Goal: Information Seeking & Learning: Find specific page/section

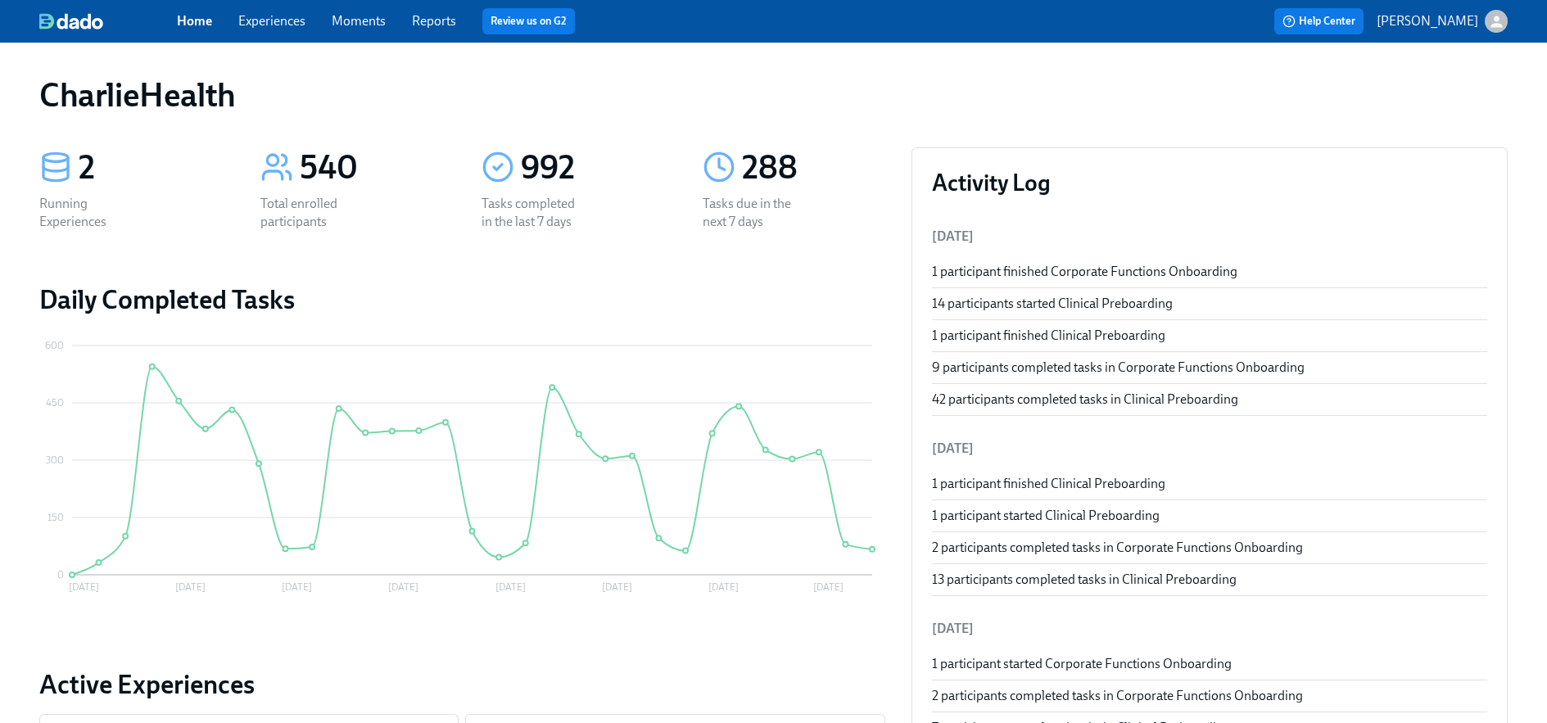
click at [235, 19] on div "Home Experiences Moments Reports Review us on G2" at bounding box center [510, 21] width 666 height 26
click at [238, 21] on link "Experiences" at bounding box center [271, 21] width 67 height 16
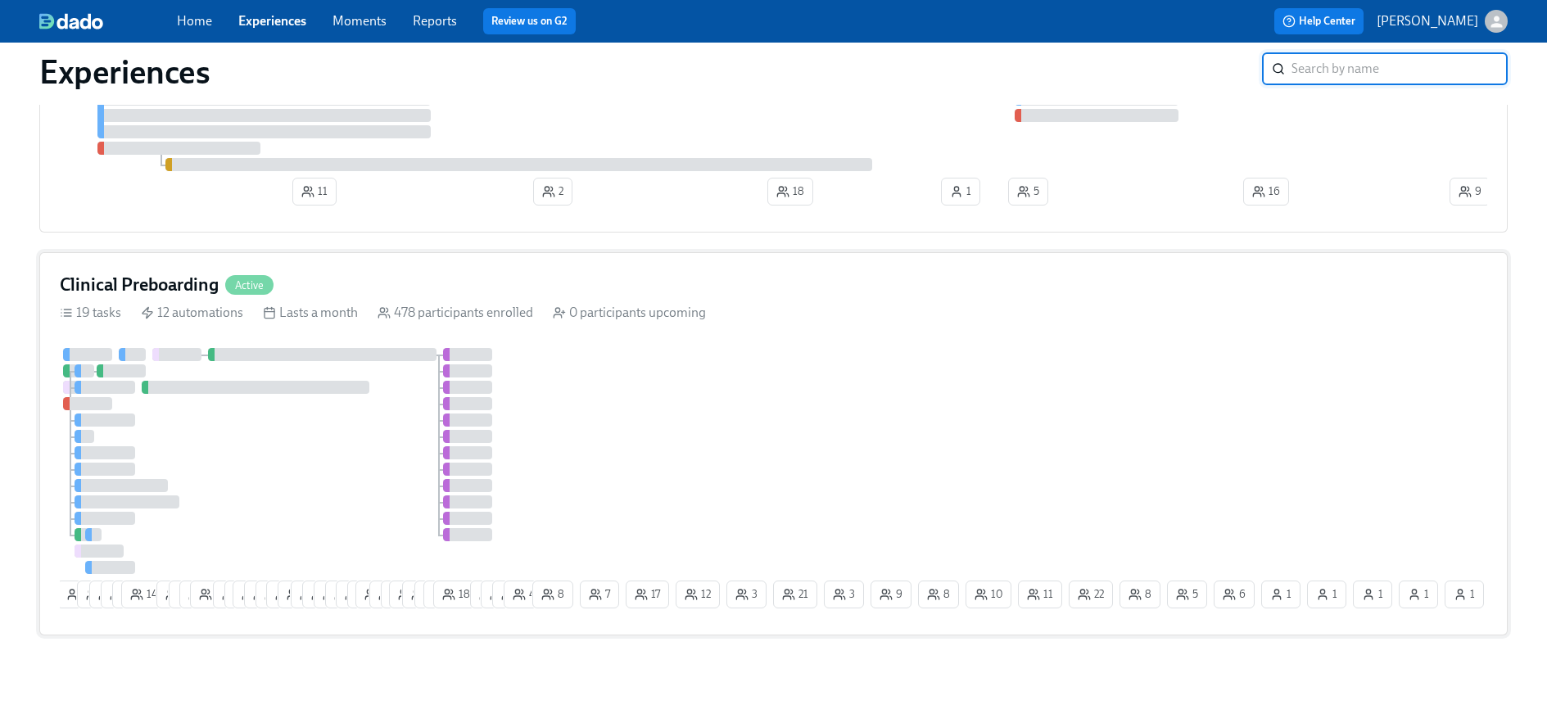
scroll to position [243, 0]
click at [1092, 349] on div "14 1 12 6 6 3 14 9 1 6 8 5 3 24 22 14 13 13 3 3 5 7 3 7 26 4 2 19 6 7 11 18 7 8…" at bounding box center [774, 477] width 1428 height 267
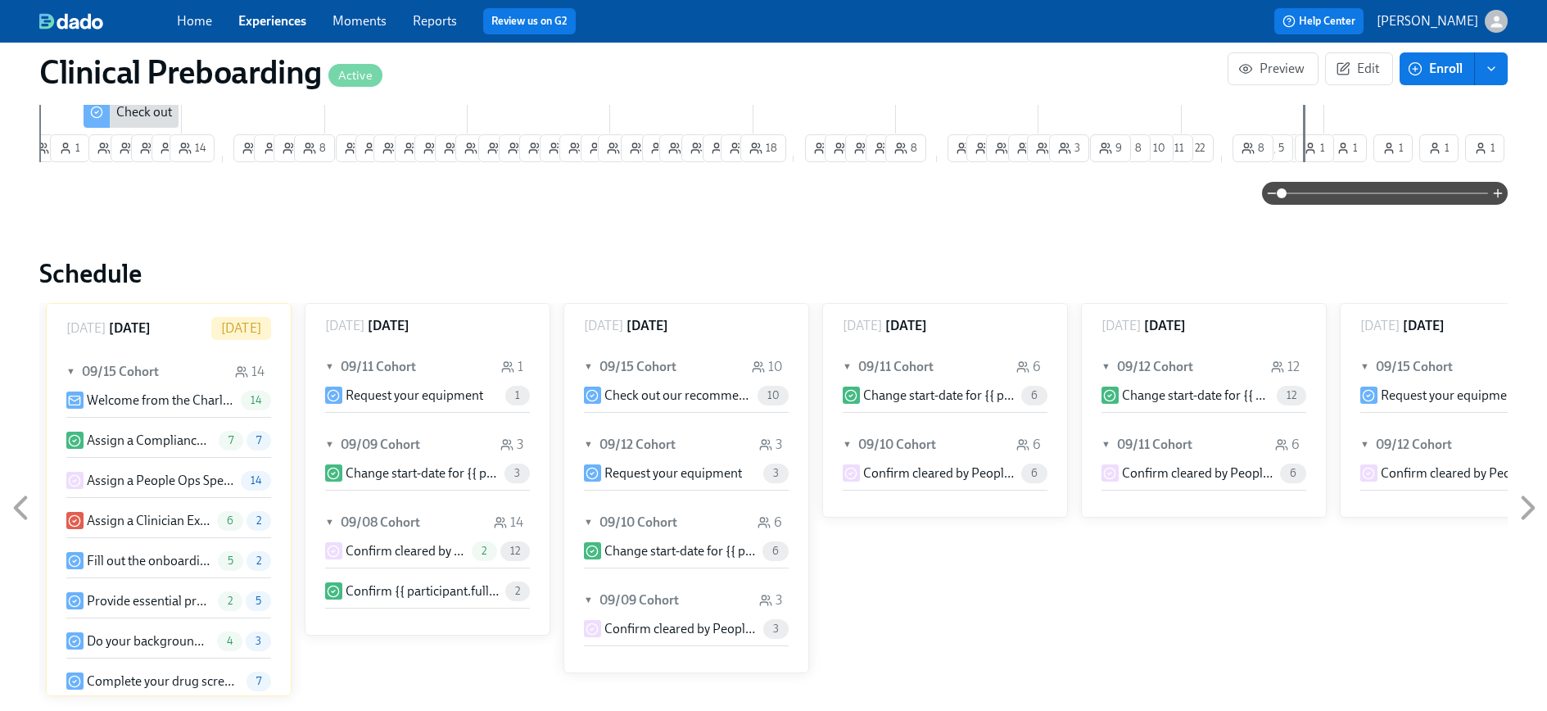
scroll to position [1651, 0]
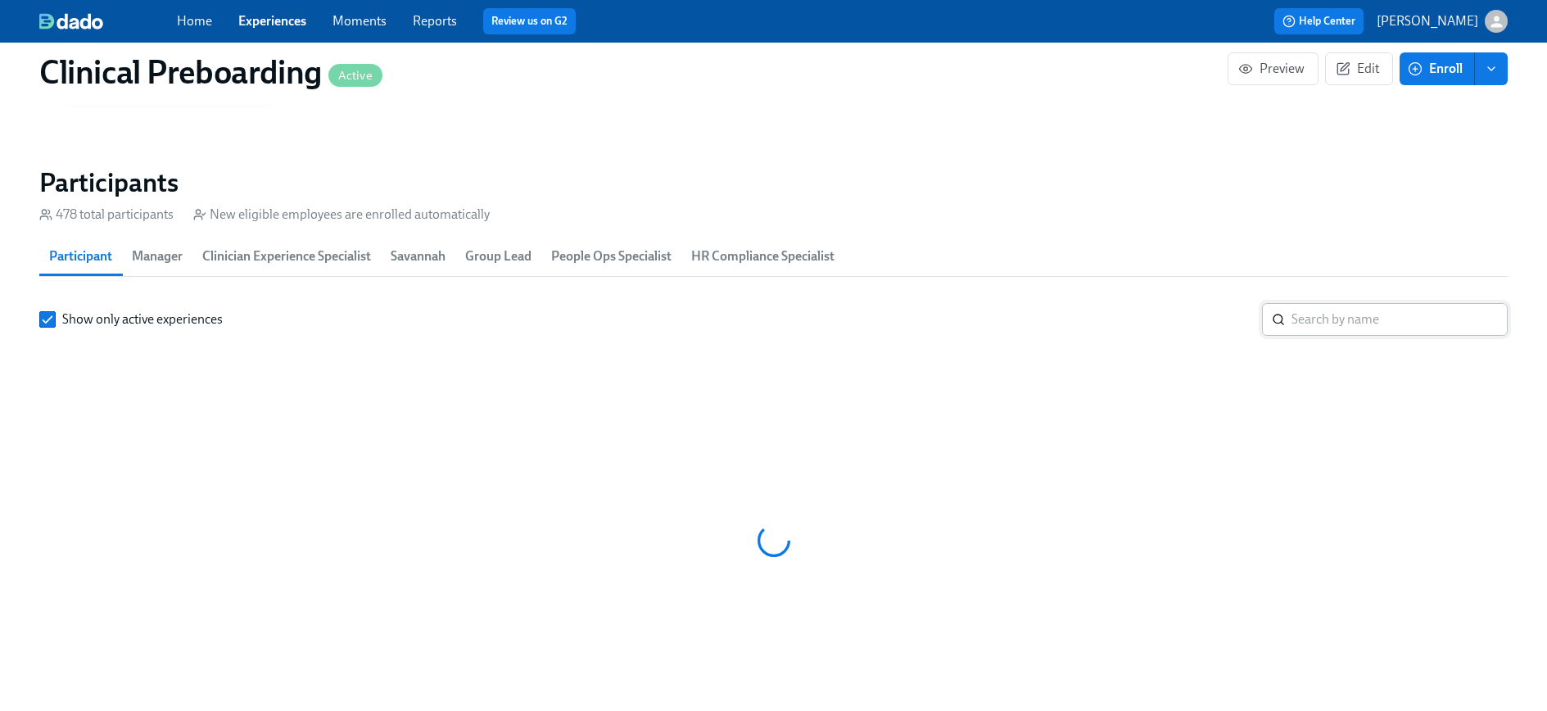
click at [1326, 307] on input "search" at bounding box center [1400, 319] width 216 height 33
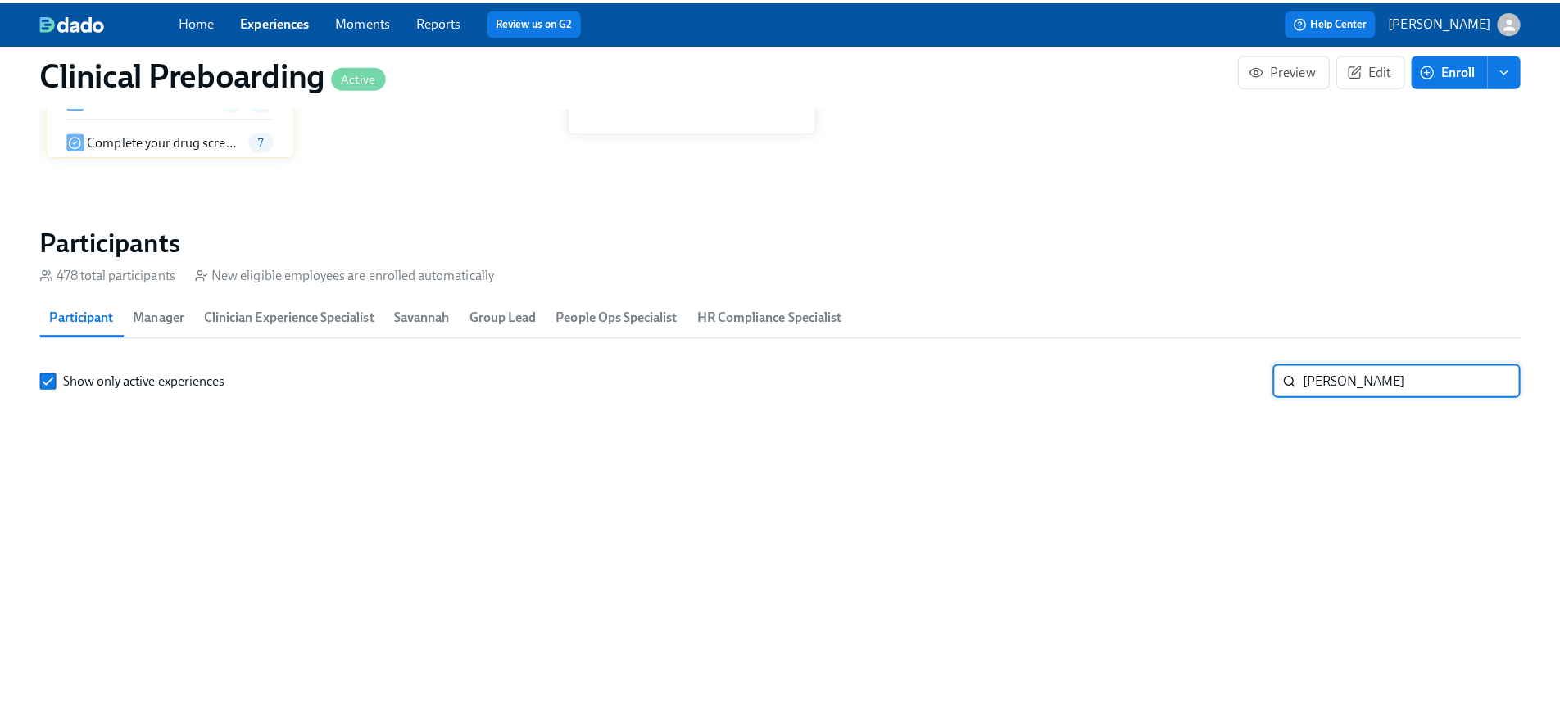
scroll to position [1707, 0]
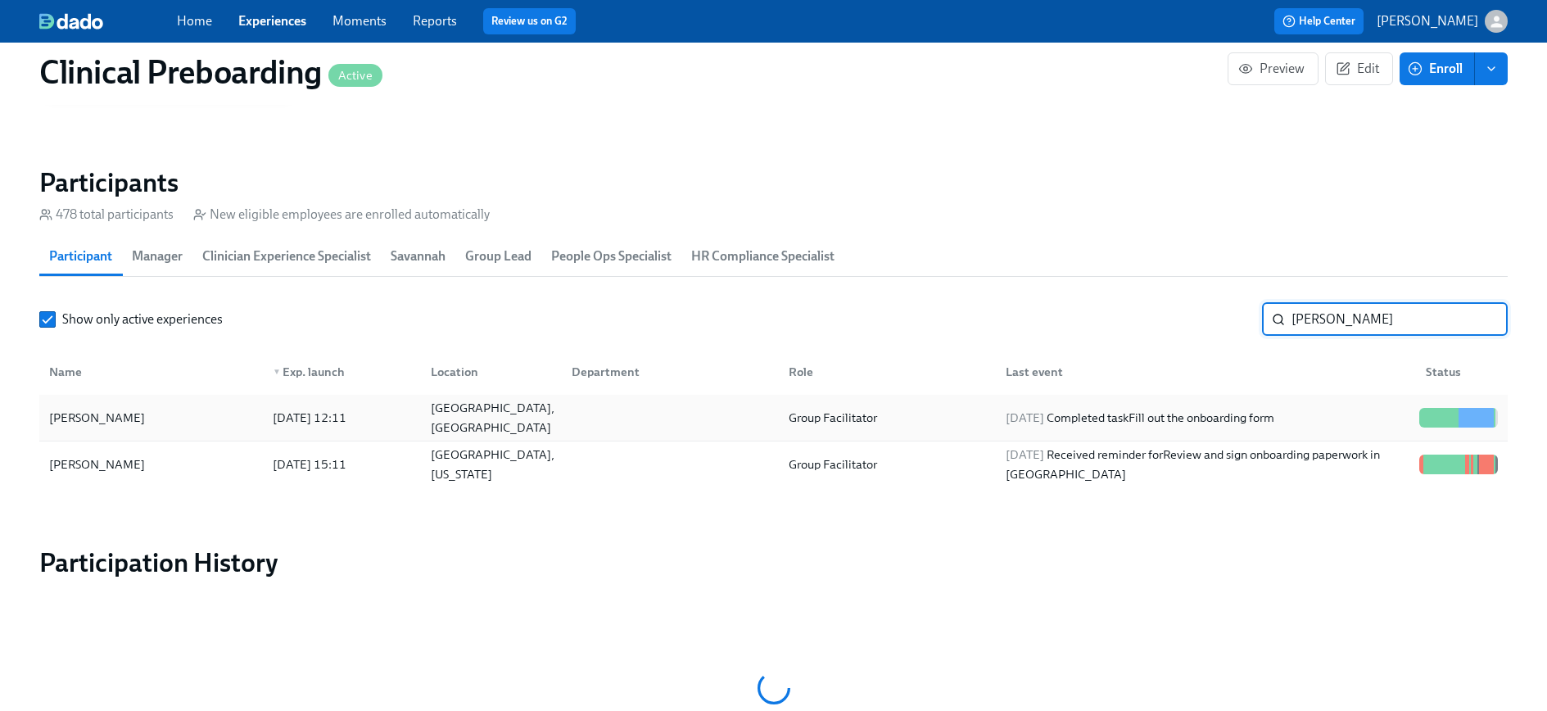
type input "jocelyn"
click at [1429, 415] on div at bounding box center [1430, 418] width 2 height 20
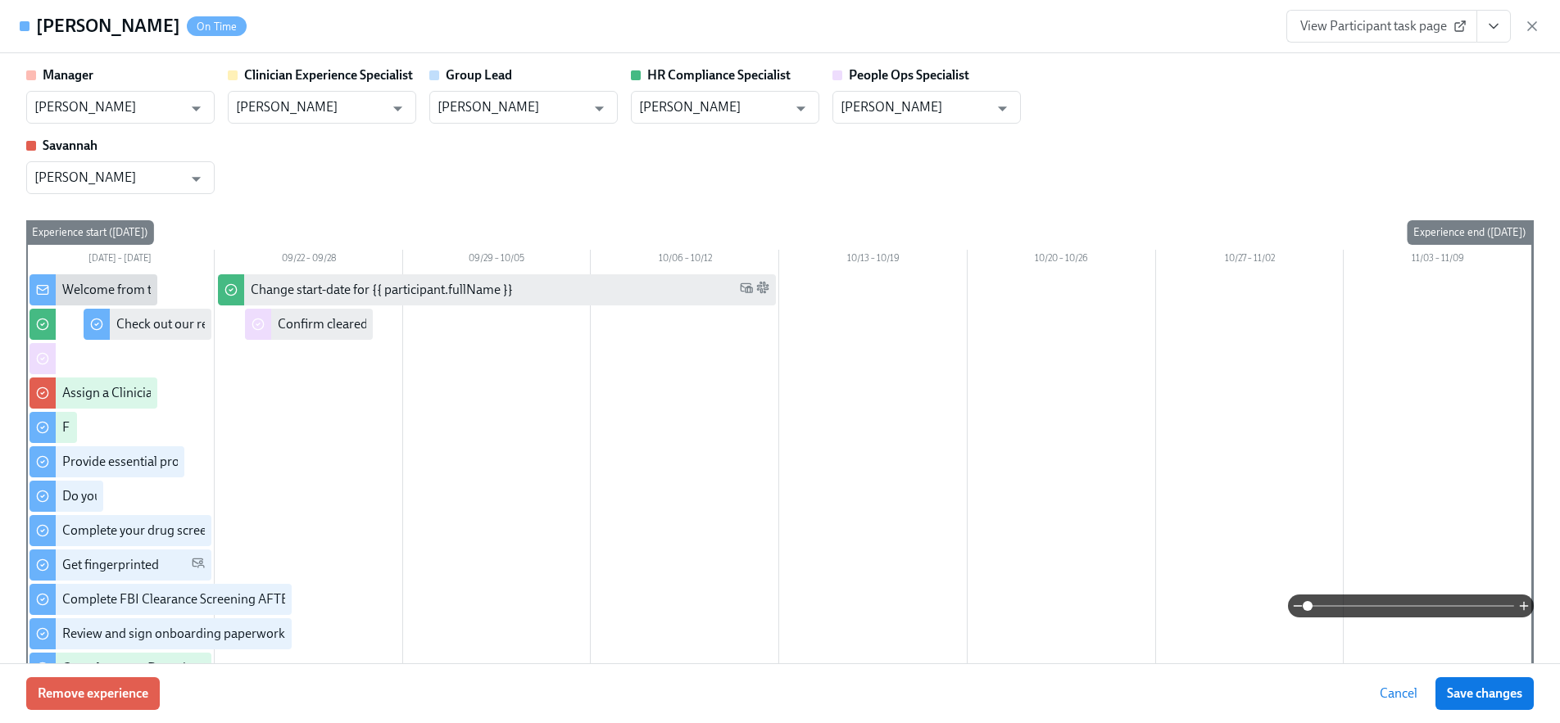
click at [1403, 34] on link "View Participant task page" at bounding box center [1381, 26] width 191 height 33
click at [1499, 26] on icon "View task page" at bounding box center [1493, 26] width 16 height 16
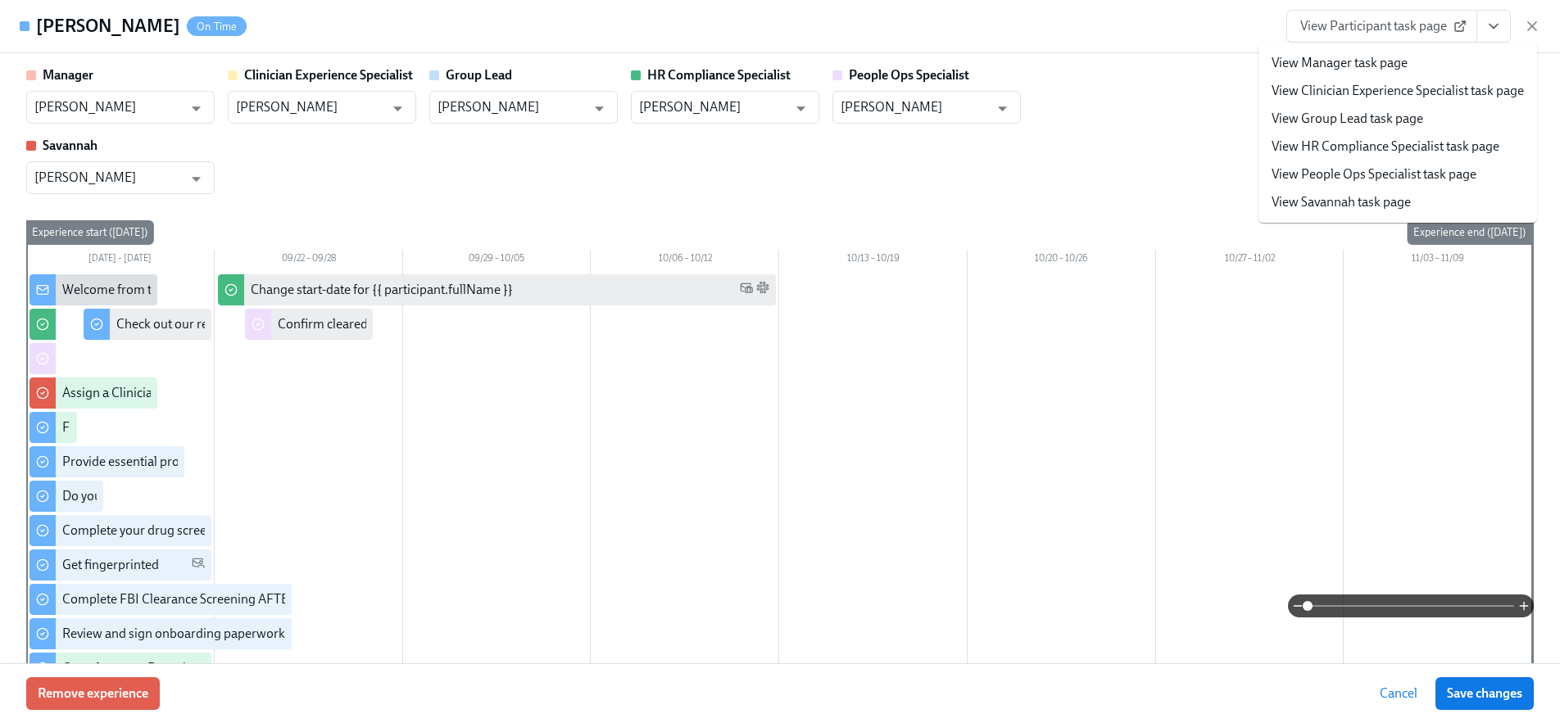
click at [1374, 202] on link "View Savannah task page" at bounding box center [1340, 202] width 139 height 18
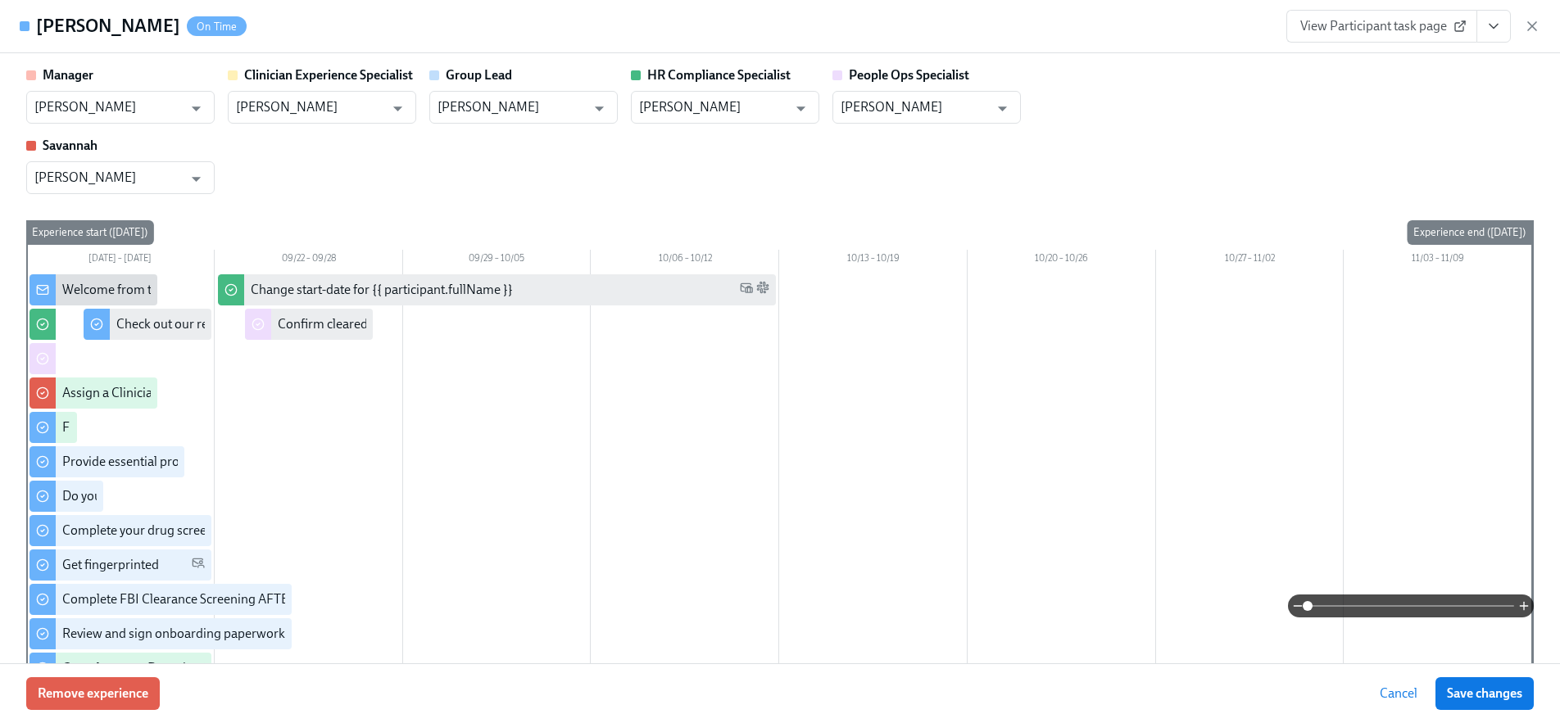
click at [1497, 24] on icon "View task page" at bounding box center [1493, 26] width 16 height 16
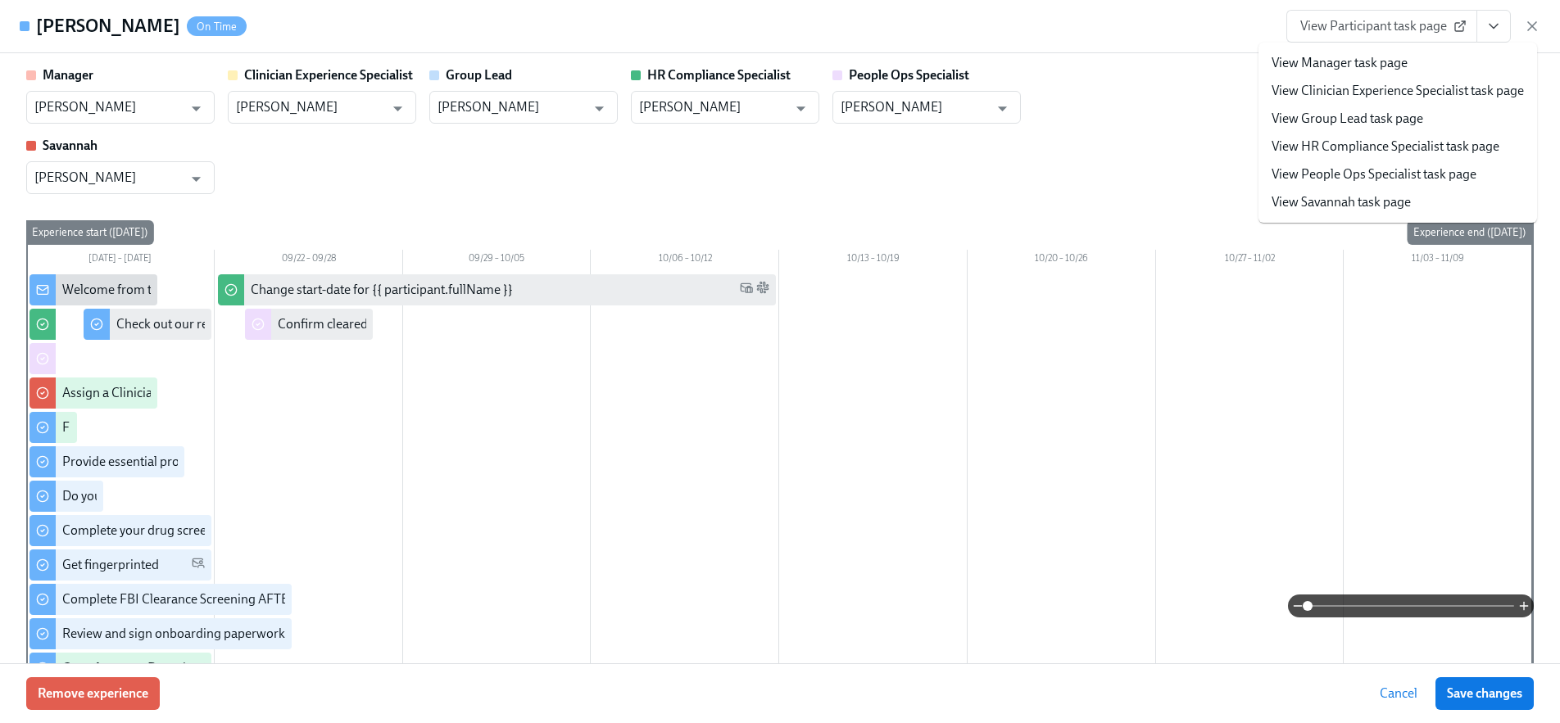
click at [1420, 170] on link "View People Ops Specialist task page" at bounding box center [1373, 174] width 205 height 18
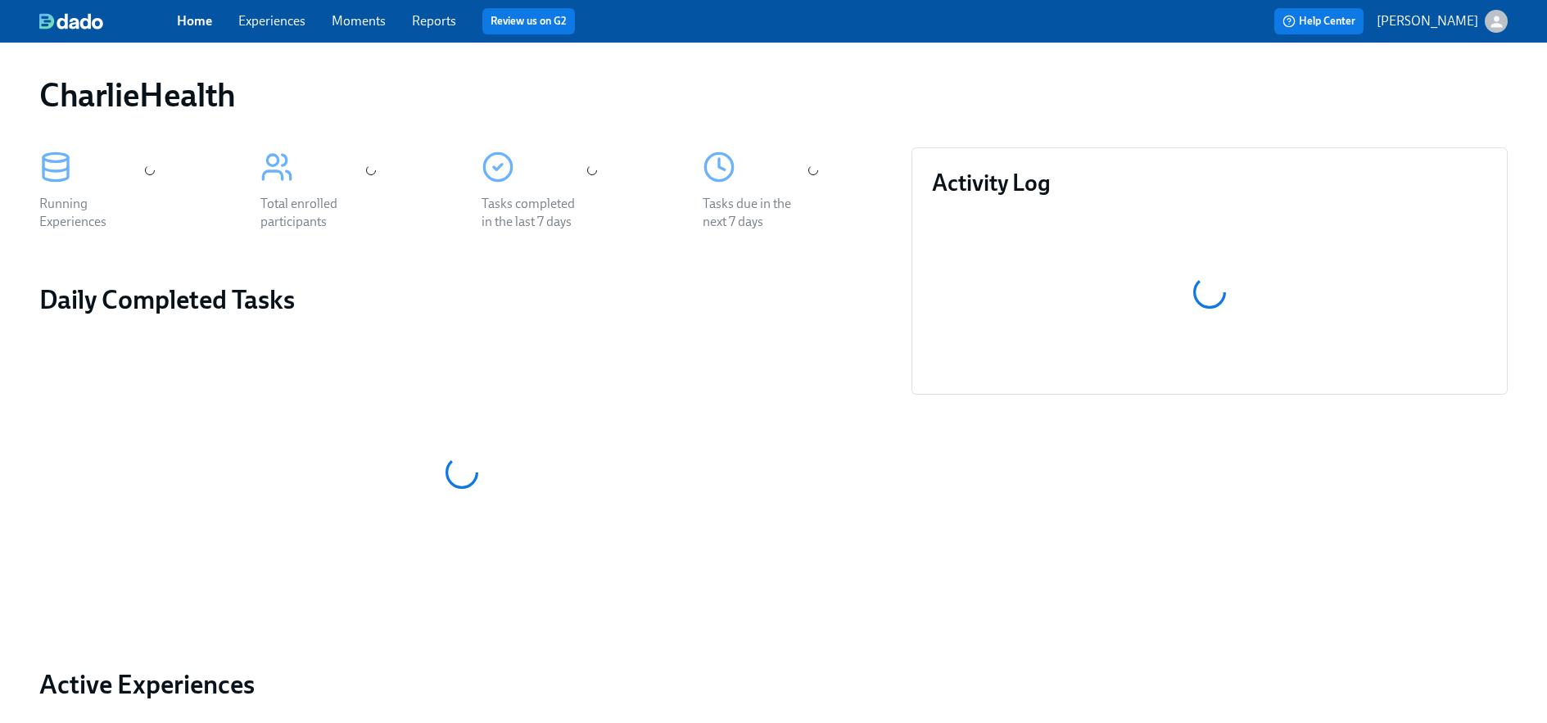
click at [257, 25] on link "Experiences" at bounding box center [271, 21] width 67 height 16
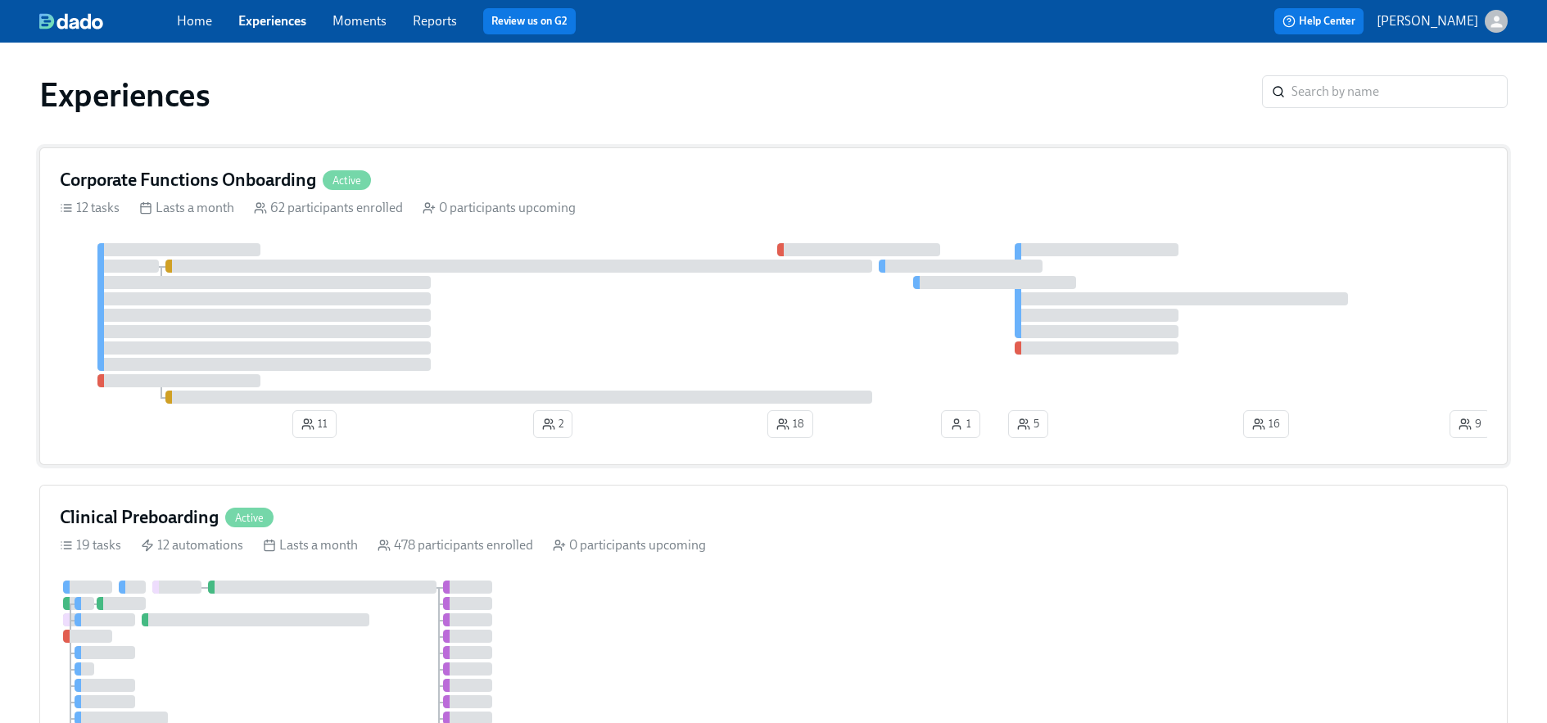
click at [452, 243] on div at bounding box center [774, 323] width 1428 height 161
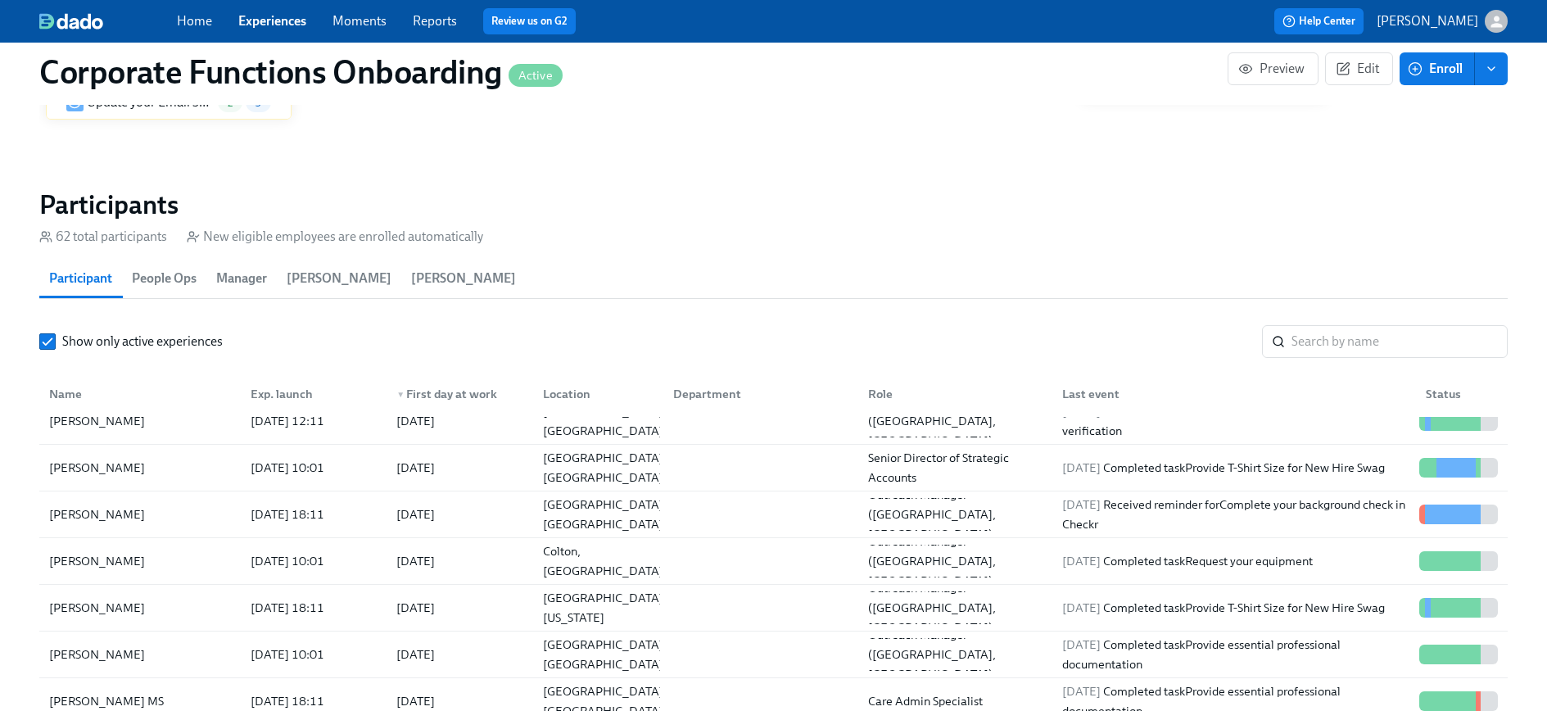
scroll to position [997, 0]
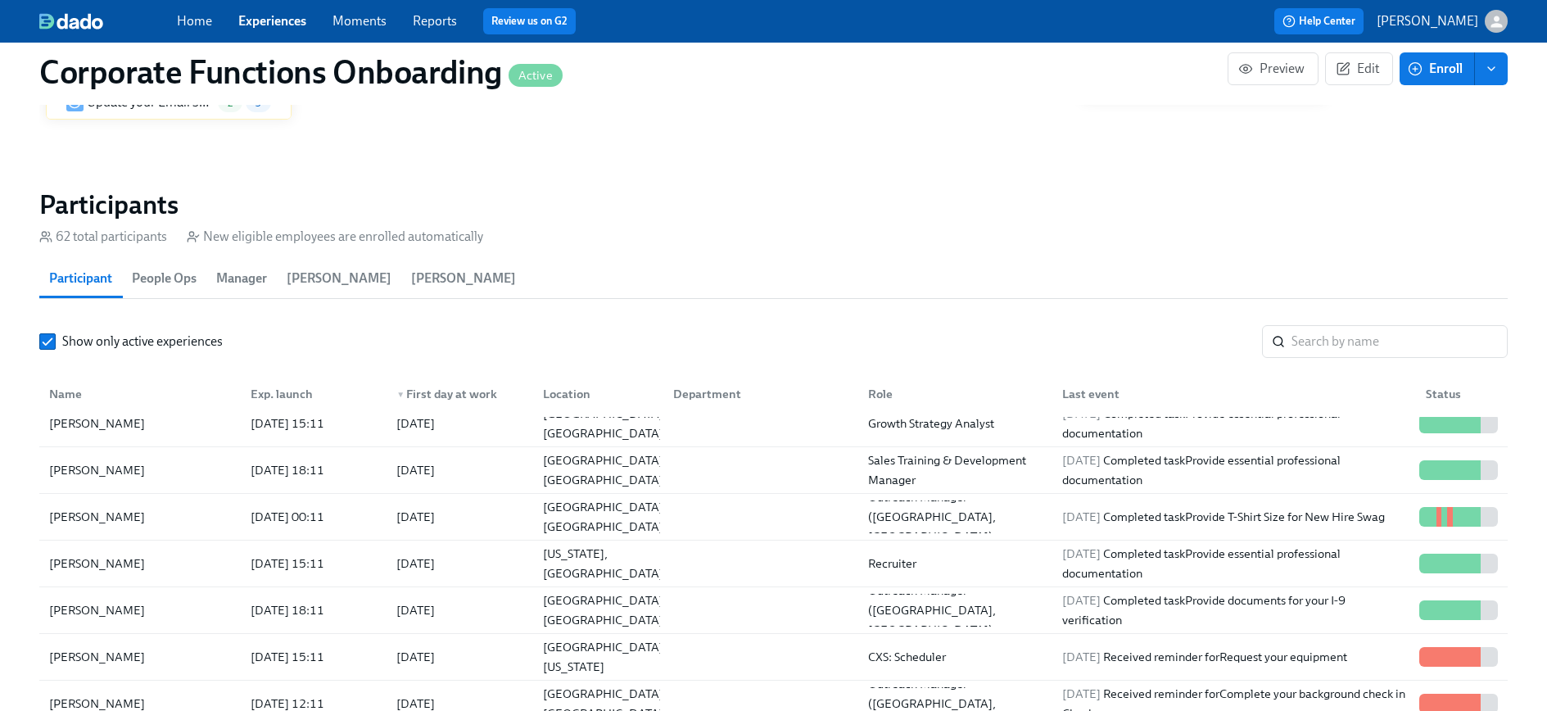
click at [1345, 370] on div "Name Exp. launch ▼ First day at work Location Department Role Last event Status" at bounding box center [773, 391] width 1469 height 52
click at [1348, 351] on input "search" at bounding box center [1400, 341] width 216 height 33
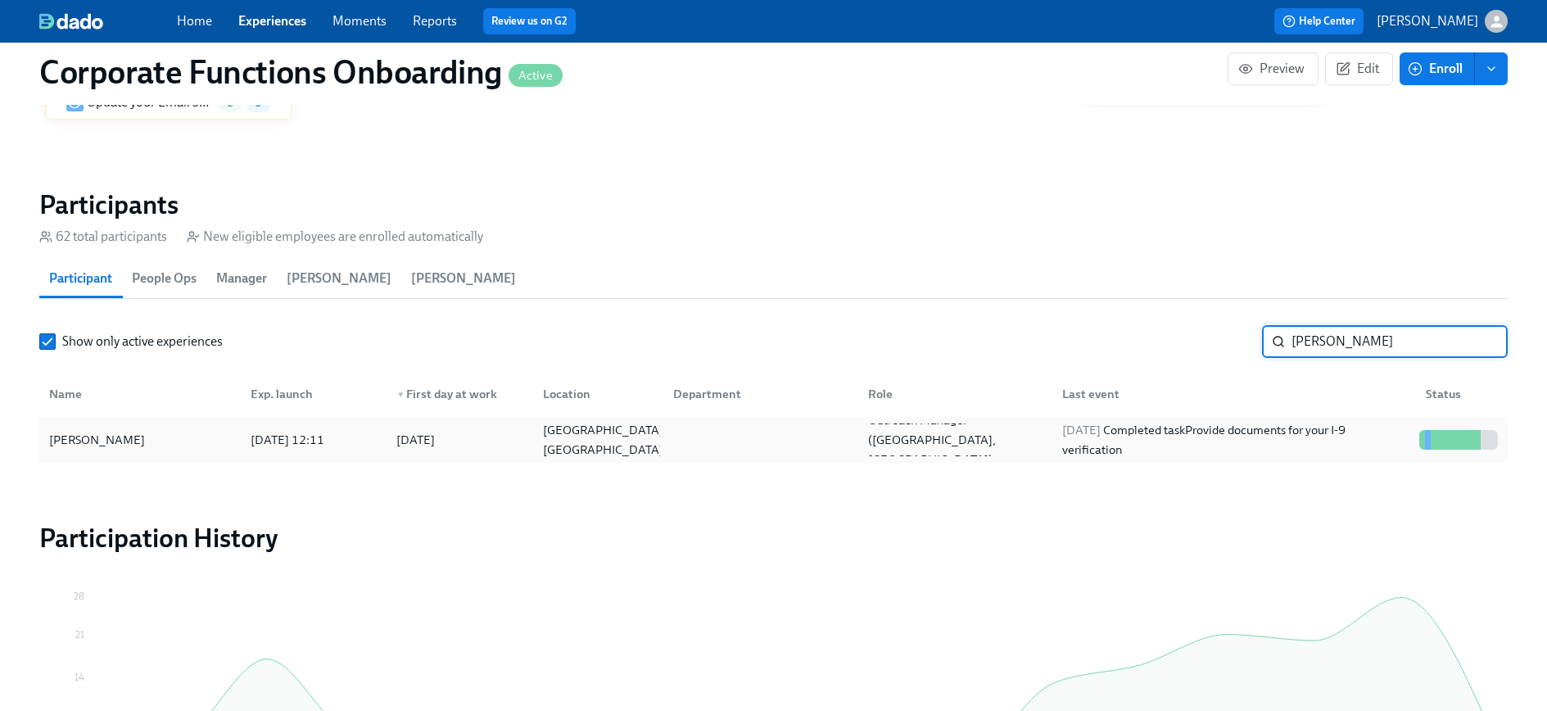
click at [1472, 430] on div at bounding box center [1473, 440] width 6 height 20
type input "[PERSON_NAME]"
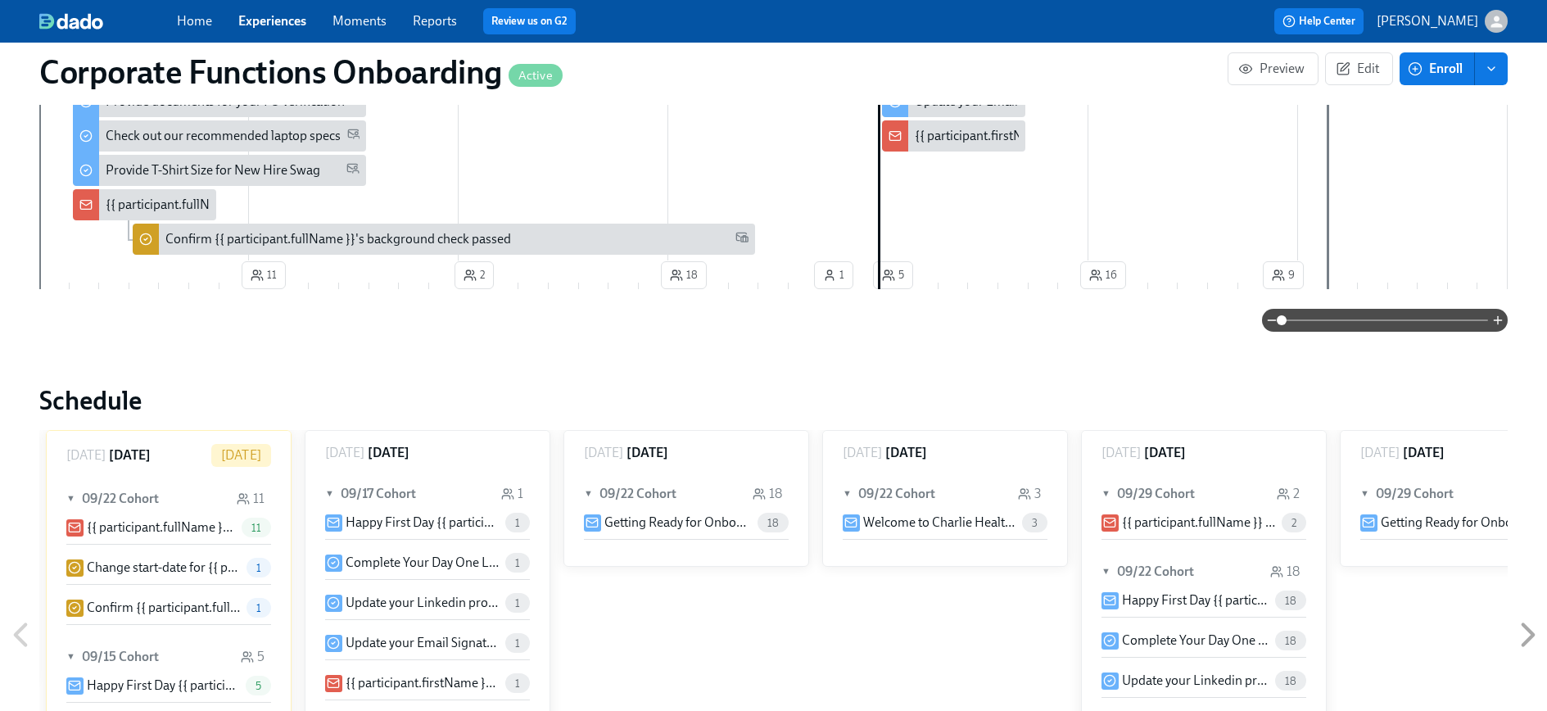
scroll to position [1206, 0]
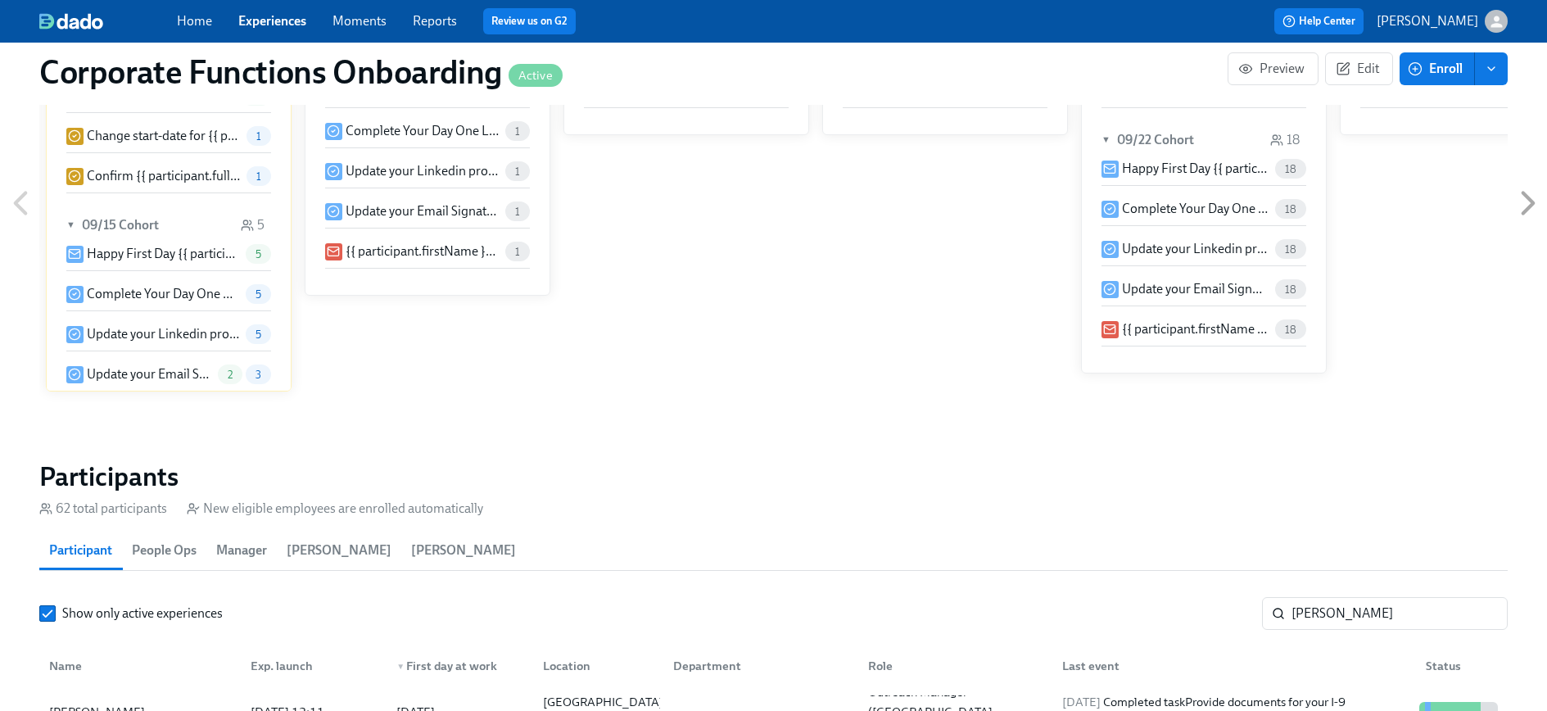
click at [262, 19] on link "Experiences" at bounding box center [272, 21] width 68 height 16
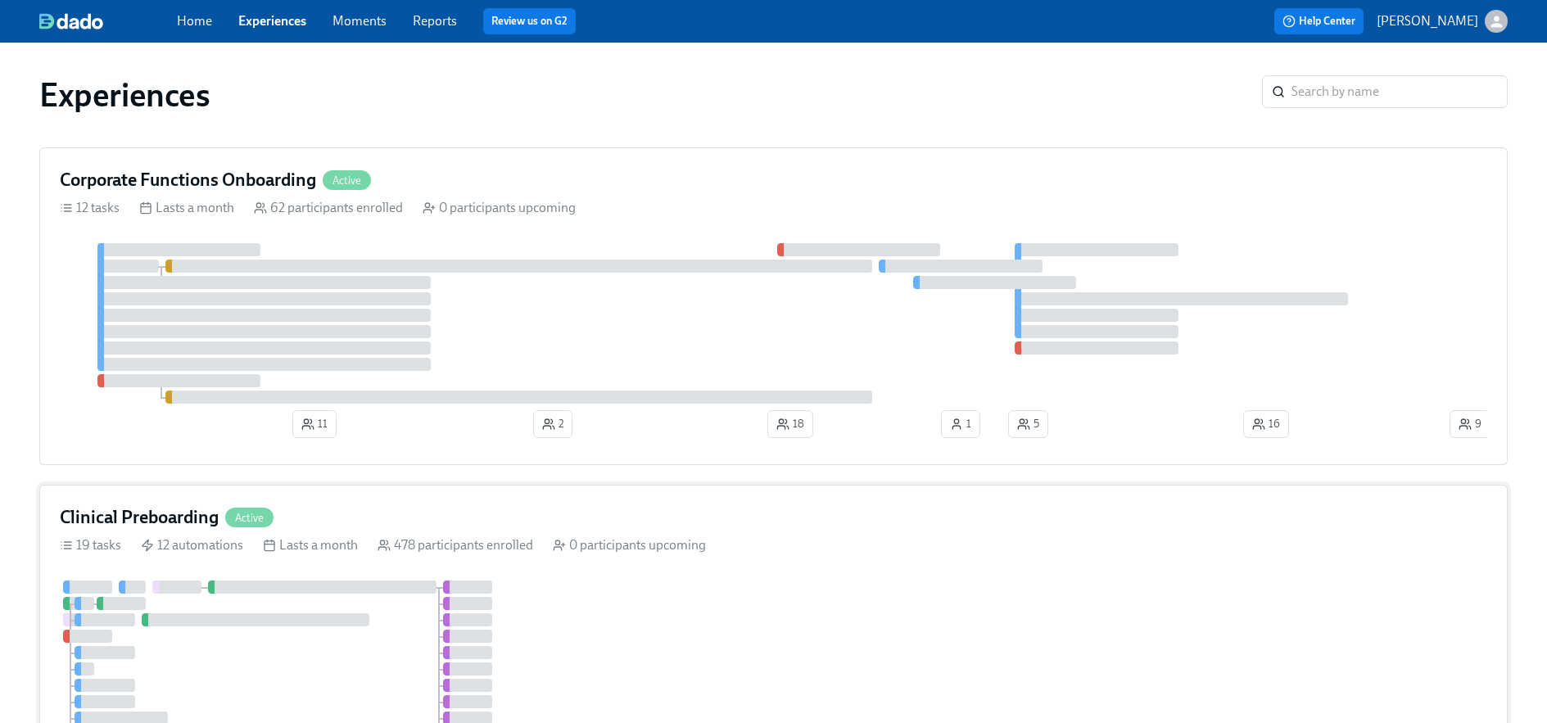
click at [150, 527] on h4 "Clinical Preboarding" at bounding box center [139, 517] width 159 height 25
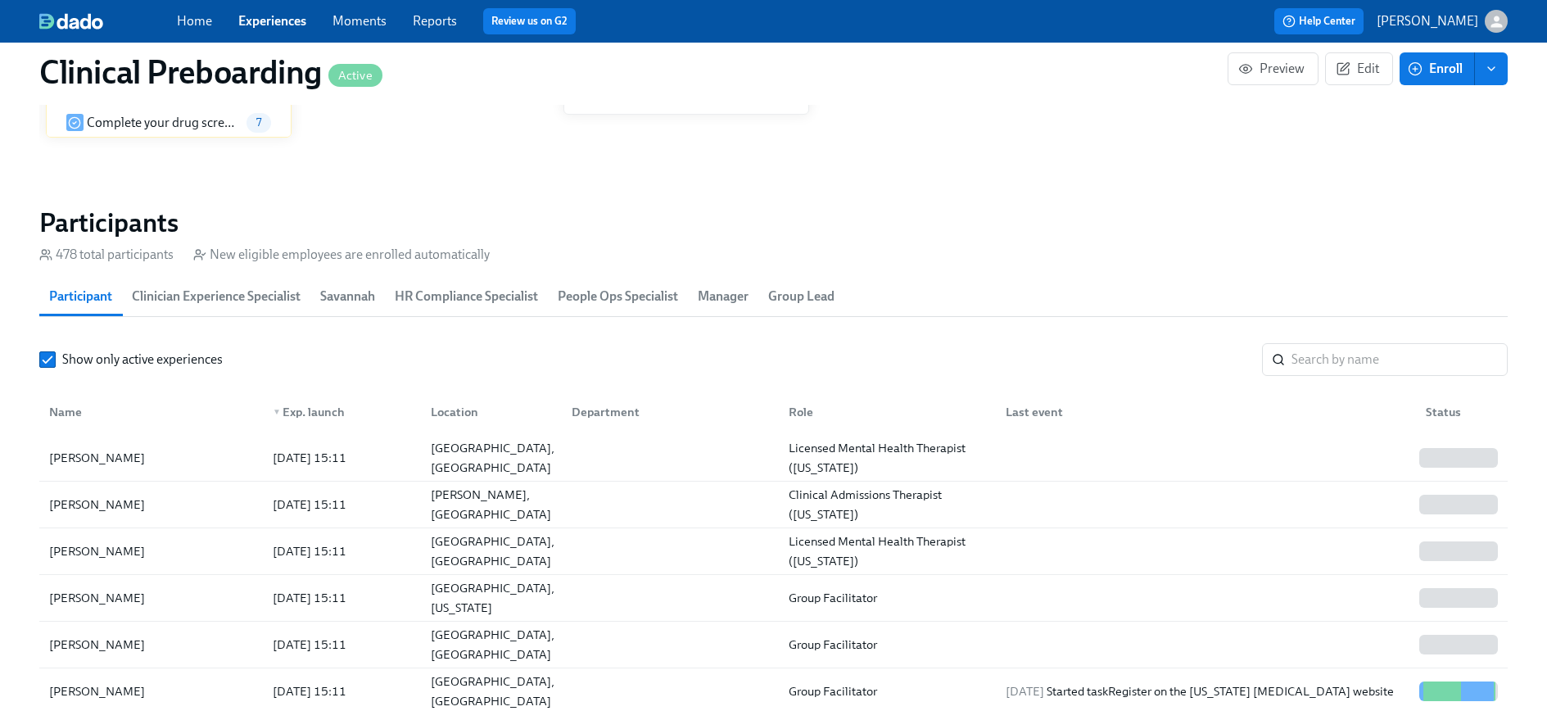
scroll to position [84, 0]
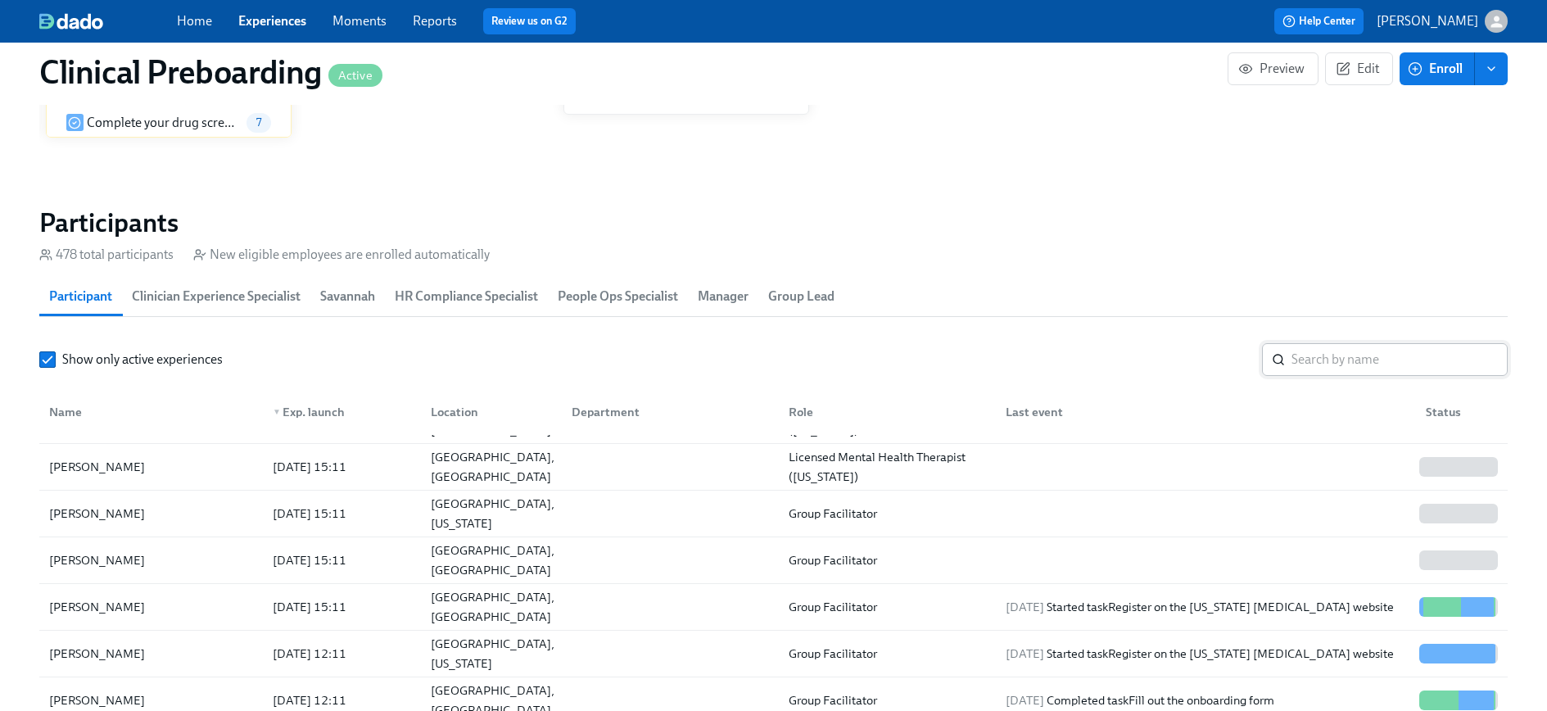
click at [1324, 357] on input "search" at bounding box center [1400, 359] width 216 height 33
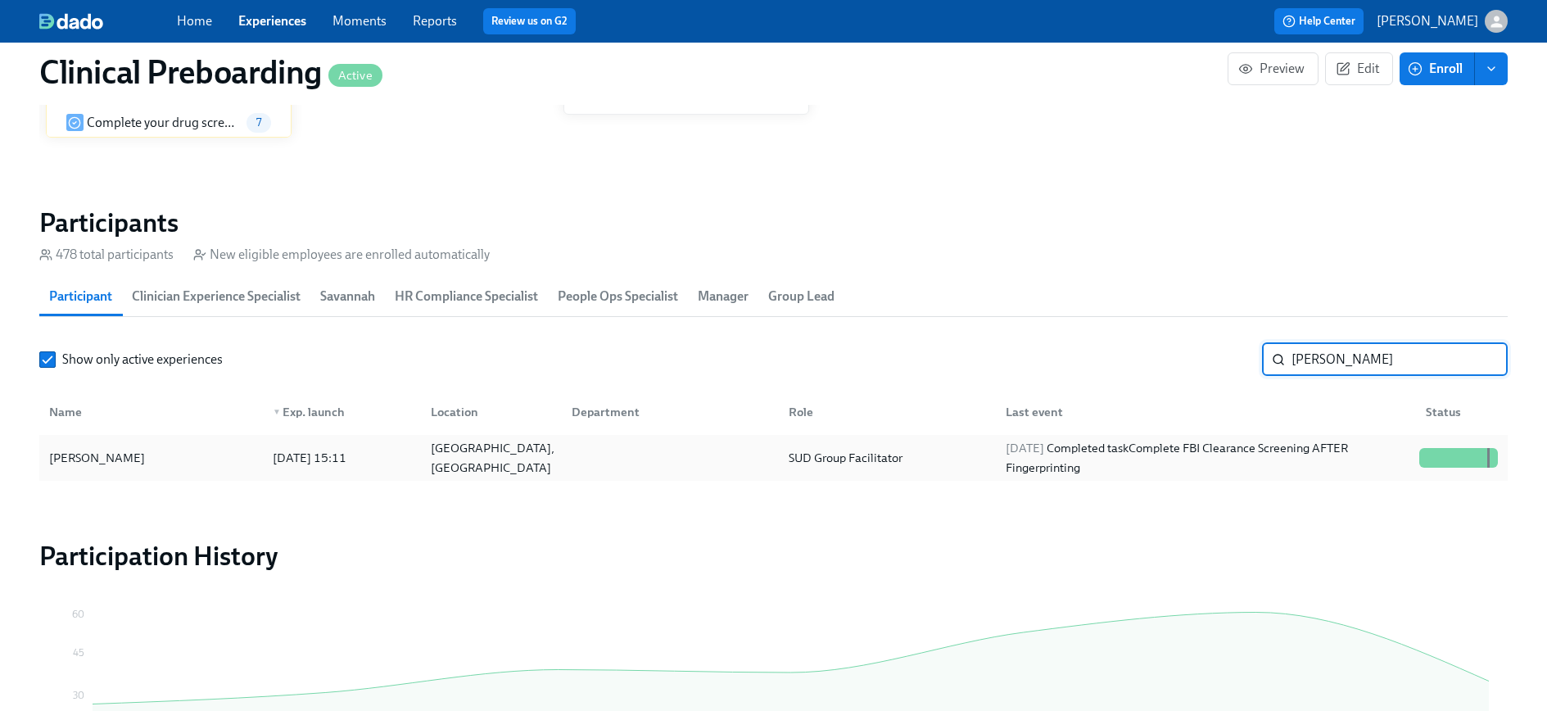
type input "[PERSON_NAME]"
click at [1428, 455] on div at bounding box center [1429, 458] width 2 height 20
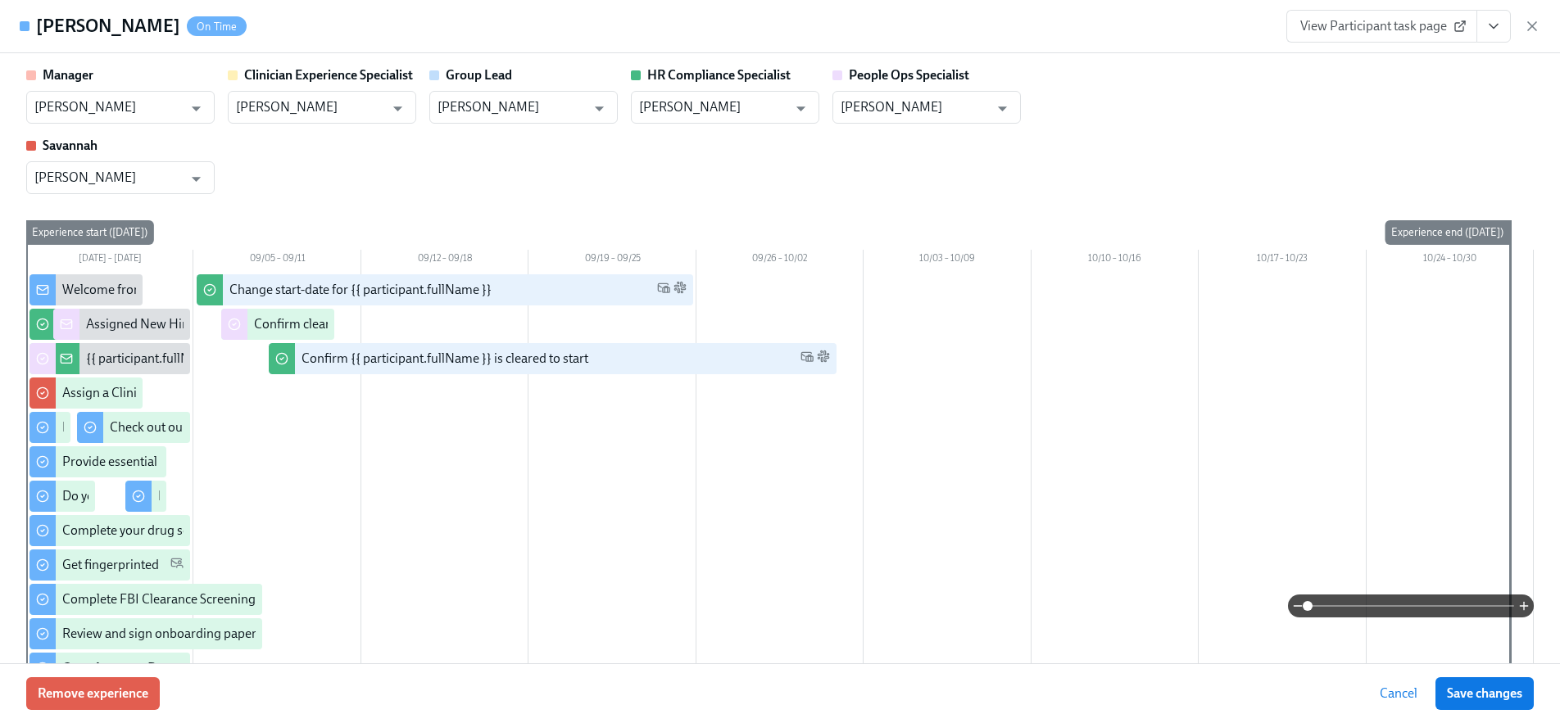
click at [1481, 30] on button "View task page" at bounding box center [1493, 26] width 34 height 33
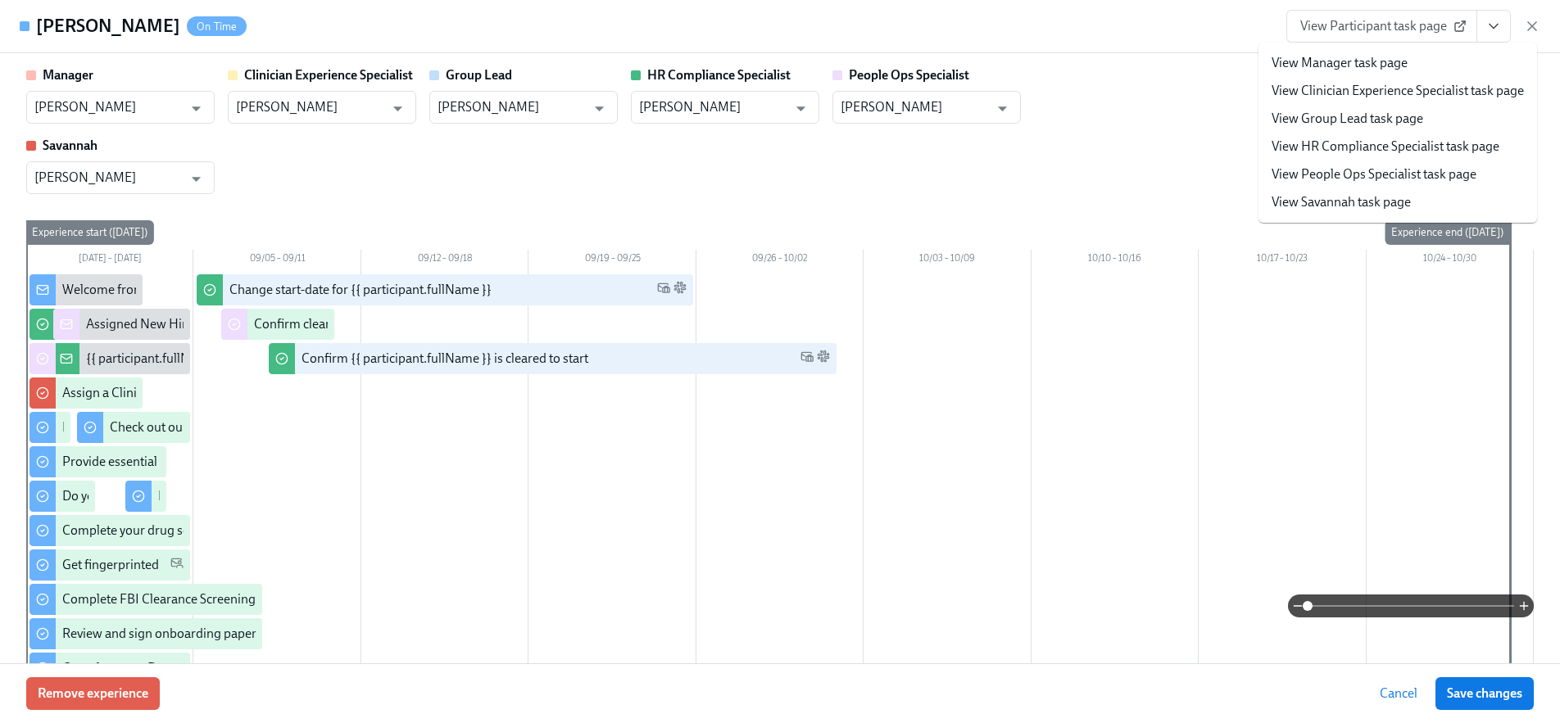
scroll to position [0, 19745]
click at [1362, 171] on link "View People Ops Specialist task page" at bounding box center [1373, 174] width 205 height 18
